Goal: Find contact information: Find contact information

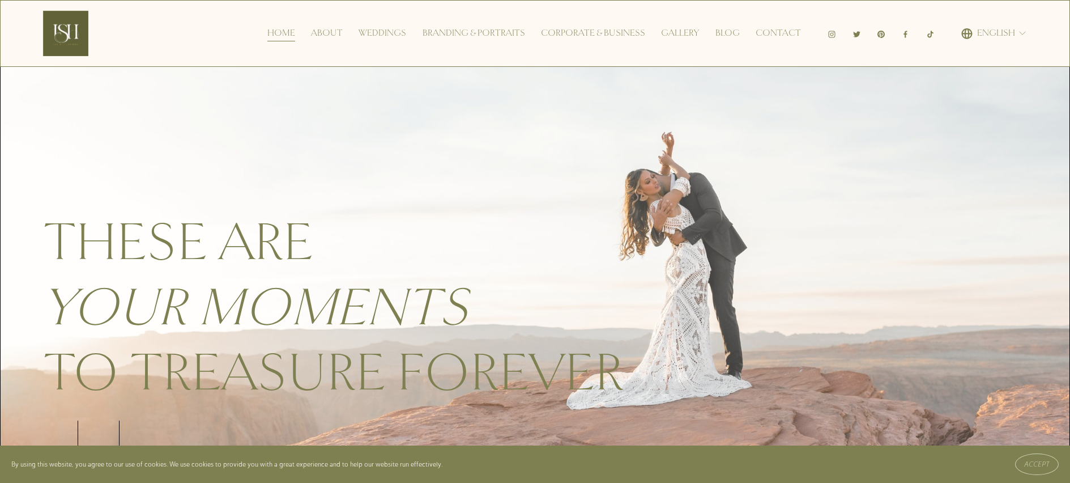
click at [779, 30] on link "Contact" at bounding box center [778, 33] width 45 height 18
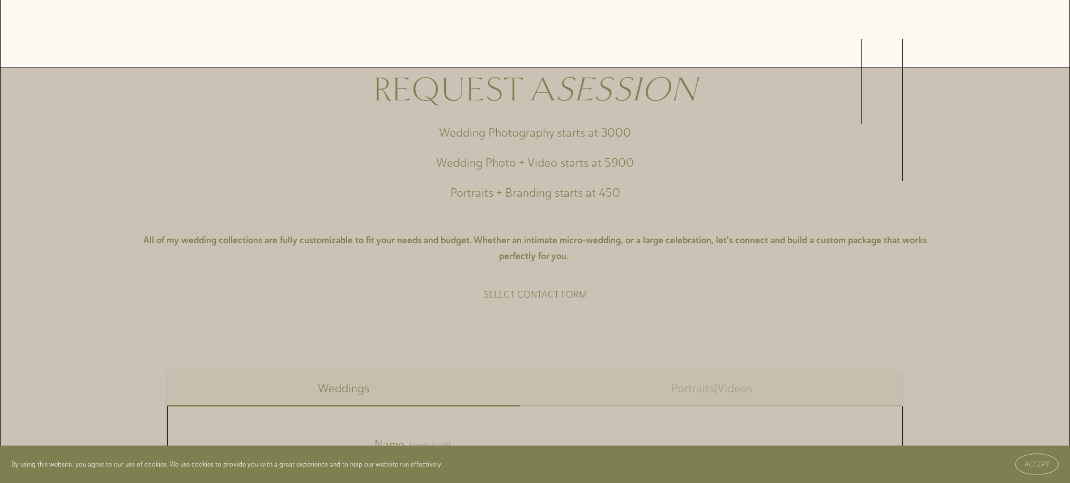
scroll to position [499, 0]
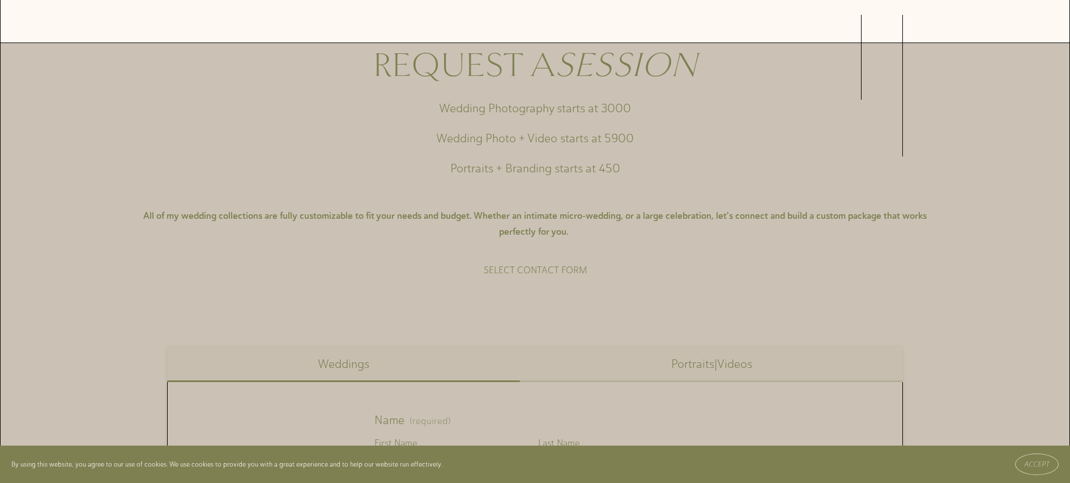
click at [700, 369] on button "Portraits|Videos" at bounding box center [712, 362] width 383 height 37
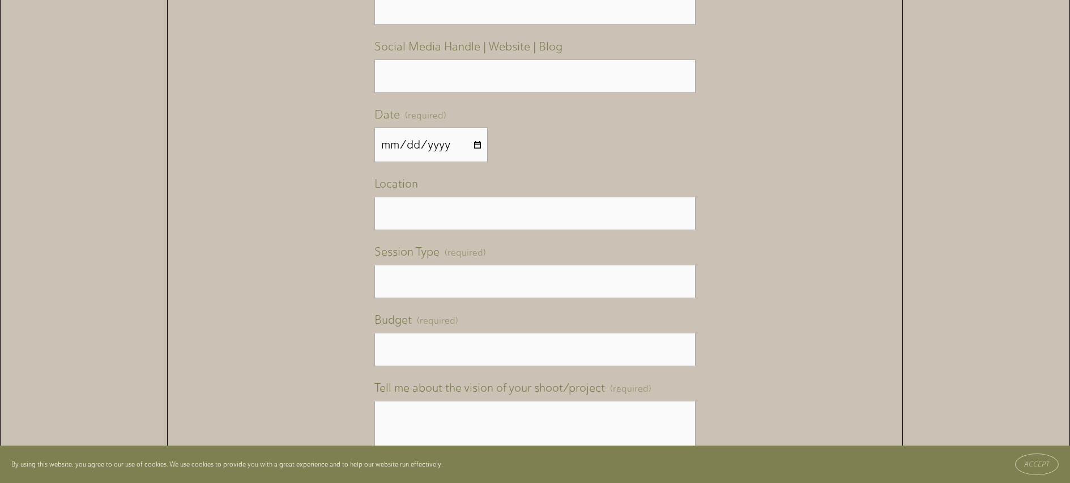
scroll to position [1643, 0]
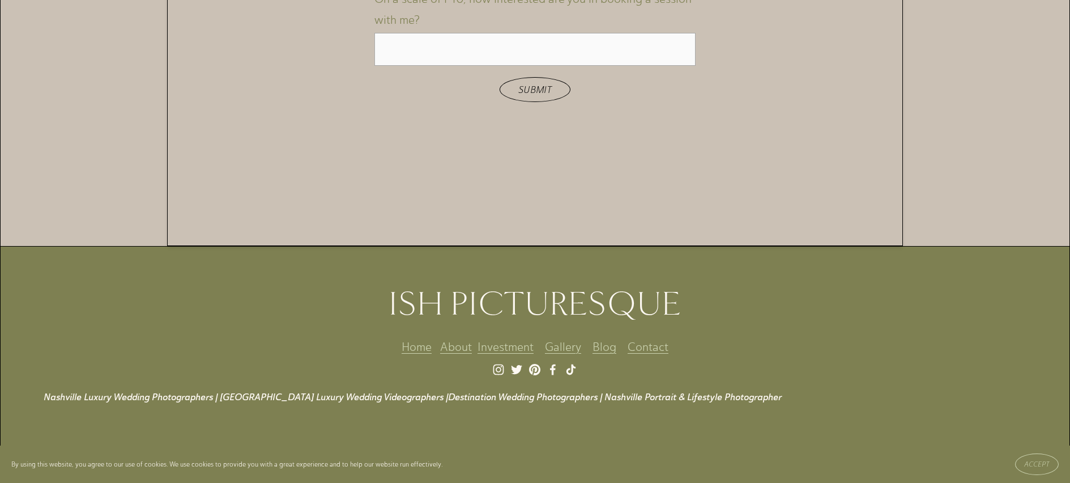
click at [501, 380] on p at bounding box center [557, 372] width 1026 height 16
click at [500, 380] on p at bounding box center [557, 372] width 1026 height 16
click at [499, 380] on p at bounding box center [557, 372] width 1026 height 16
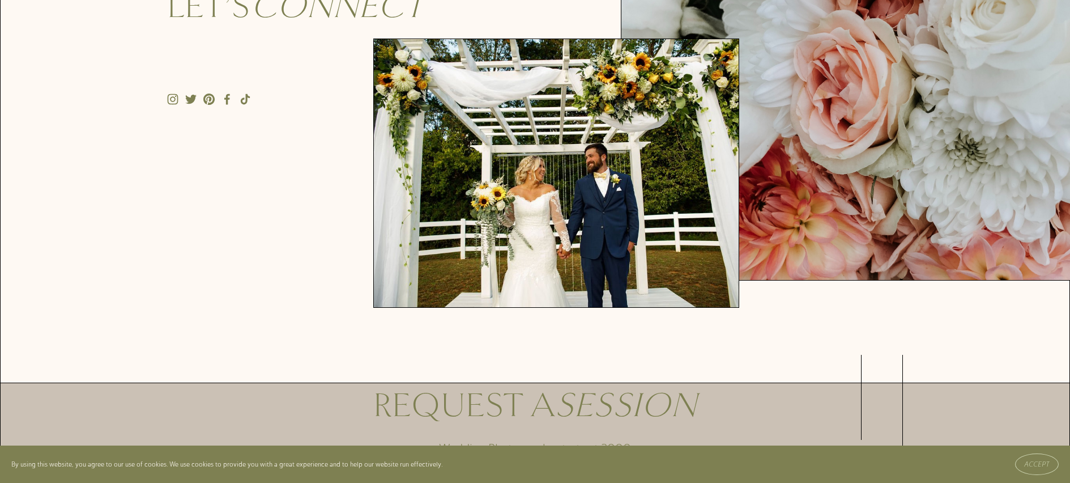
scroll to position [0, 0]
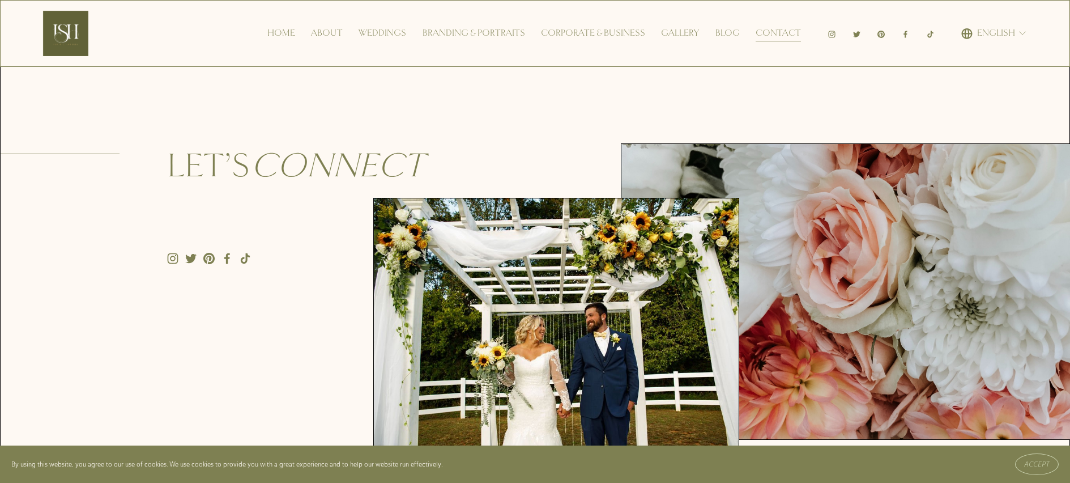
click at [689, 33] on link "Gallery" at bounding box center [680, 33] width 38 height 18
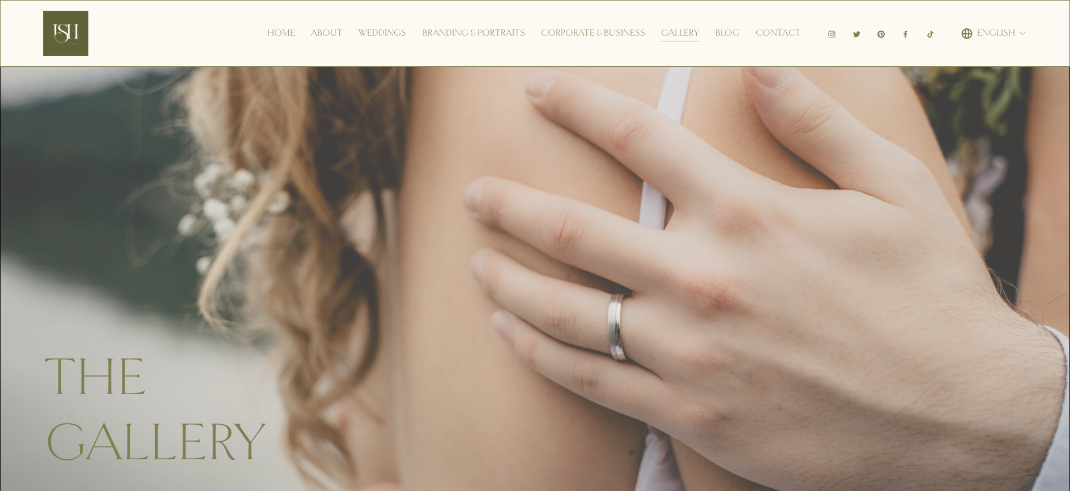
click at [552, 29] on link "Corporate & Business" at bounding box center [593, 33] width 104 height 18
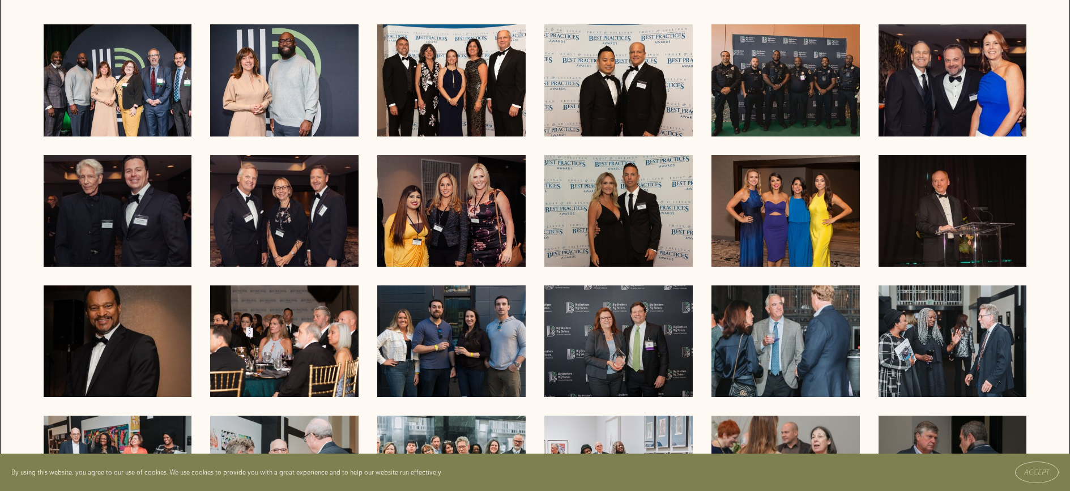
scroll to position [394, 0]
